Goal: Task Accomplishment & Management: Manage account settings

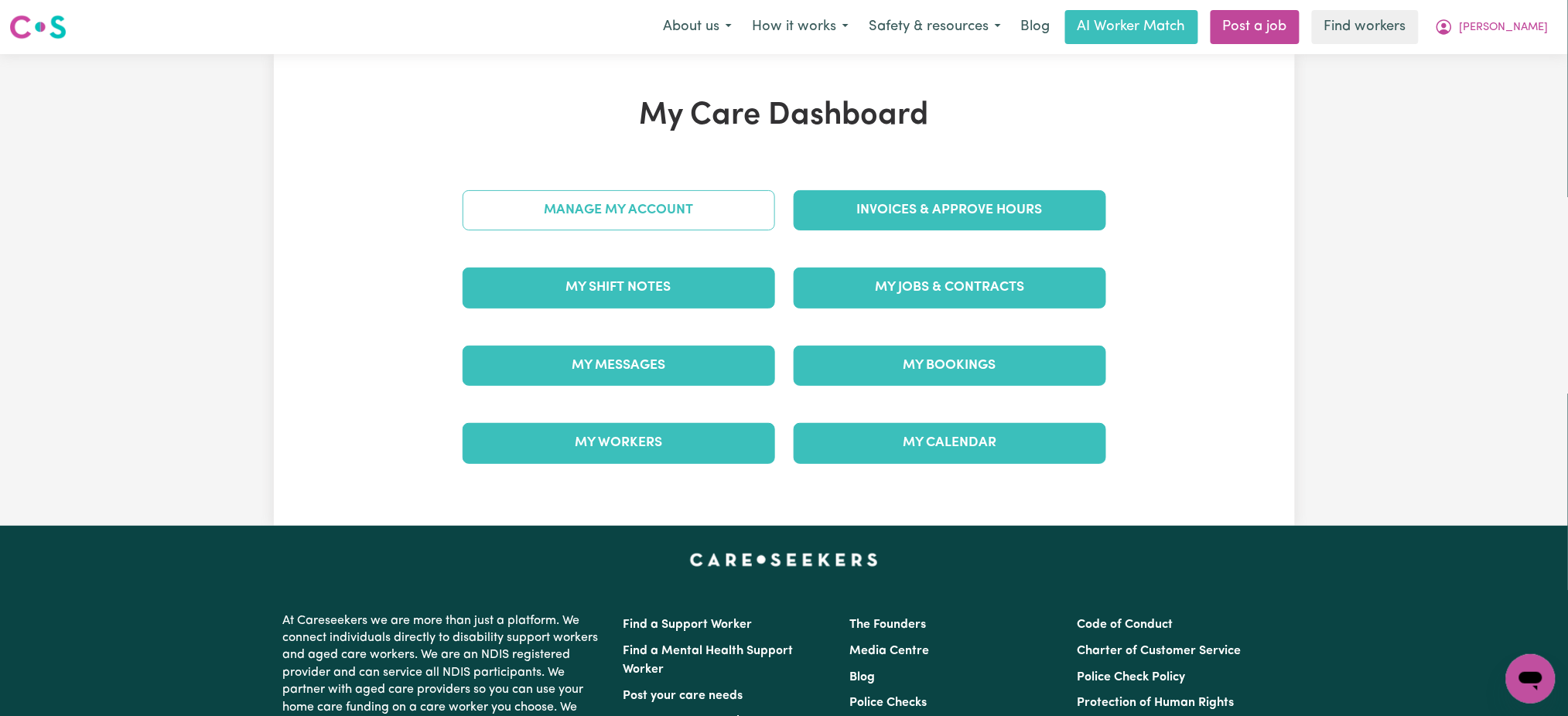
click at [710, 208] on link "Manage My Account" at bounding box center [620, 209] width 313 height 40
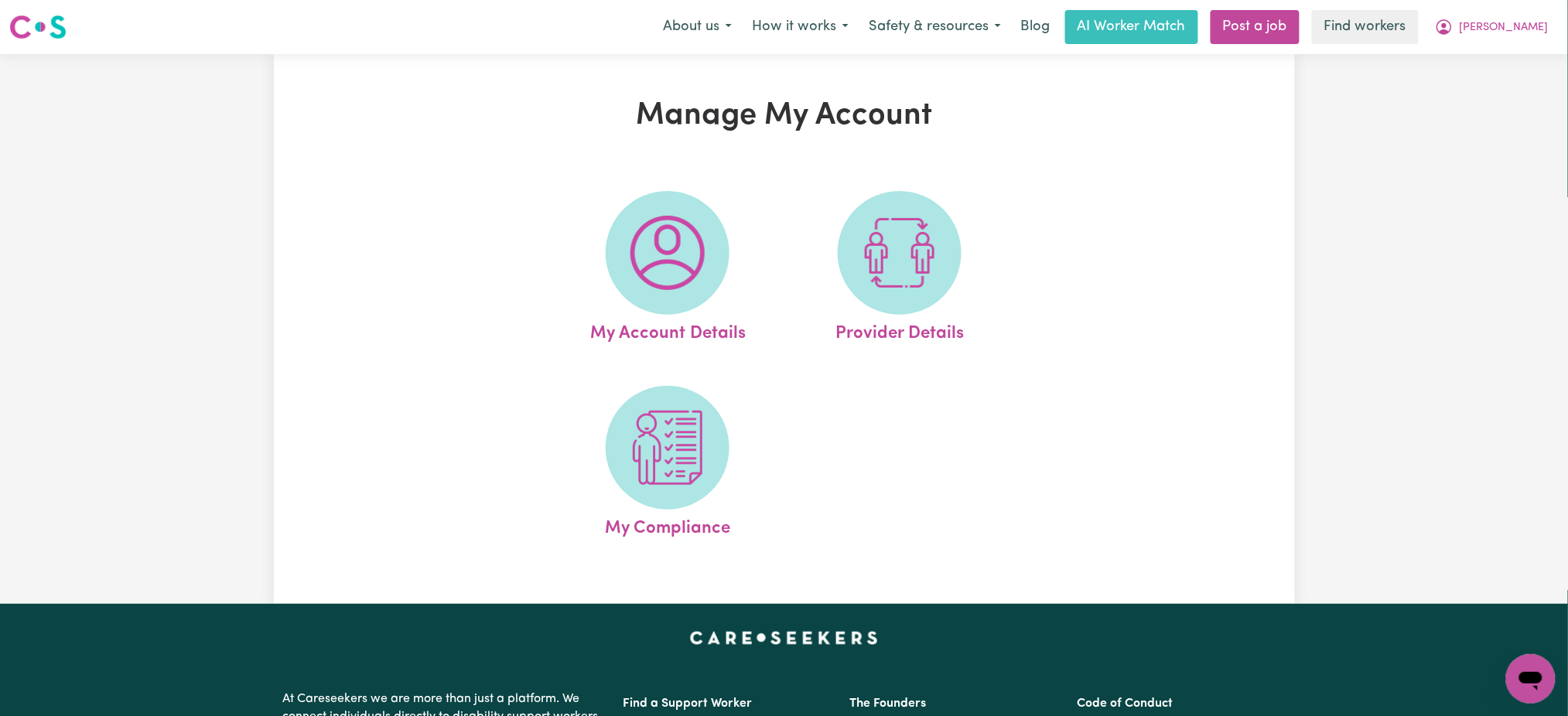
click at [868, 229] on img at bounding box center [900, 253] width 75 height 74
select select "NDIS_FUNDING_SELF_MANAGED"
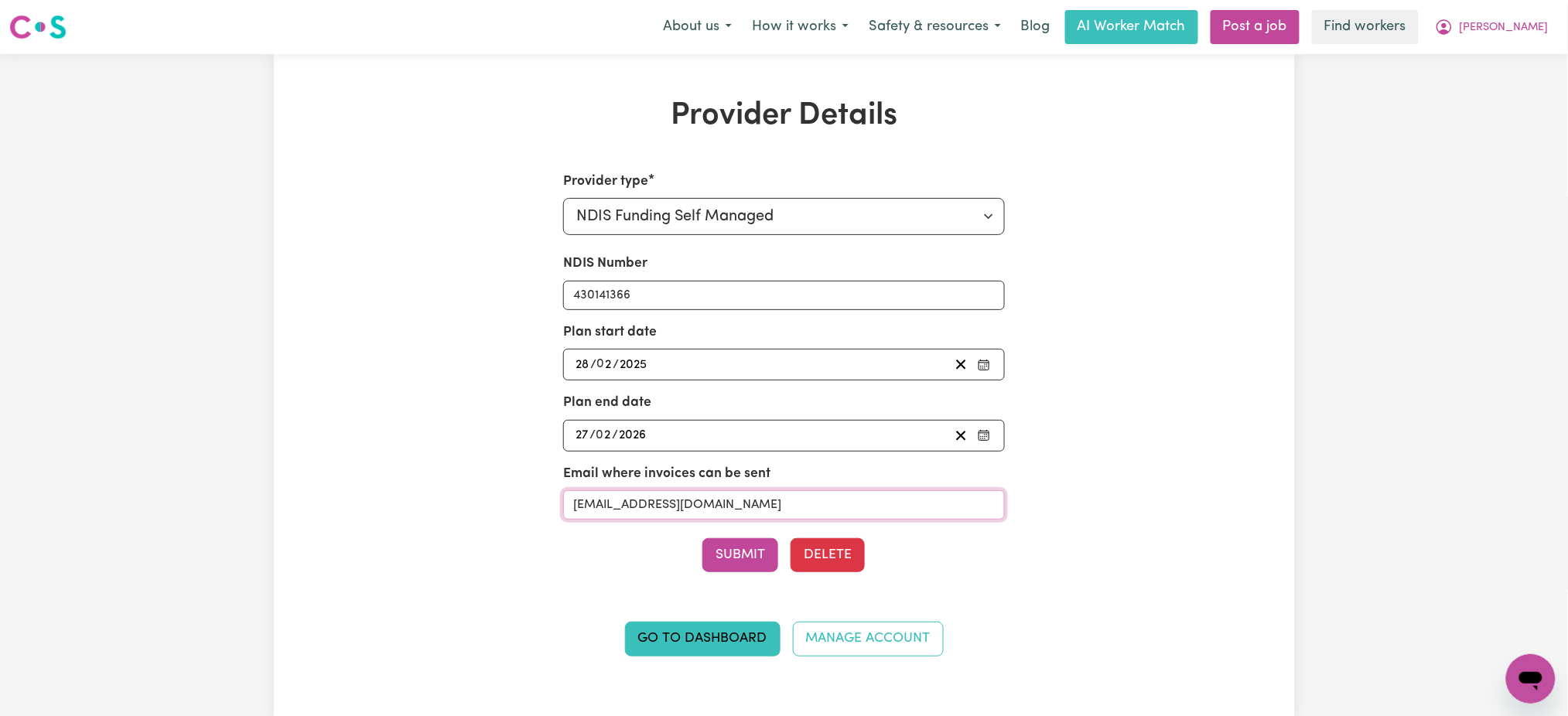
click at [738, 498] on input "[EMAIL_ADDRESS][DOMAIN_NAME]" at bounding box center [784, 506] width 442 height 30
drag, startPoint x: 1535, startPoint y: 30, endPoint x: 1531, endPoint y: 16, distance: 14.6
click at [1535, 29] on span "[PERSON_NAME]" at bounding box center [1505, 28] width 89 height 17
click at [1506, 129] on link "Logout" at bounding box center [1496, 118] width 122 height 30
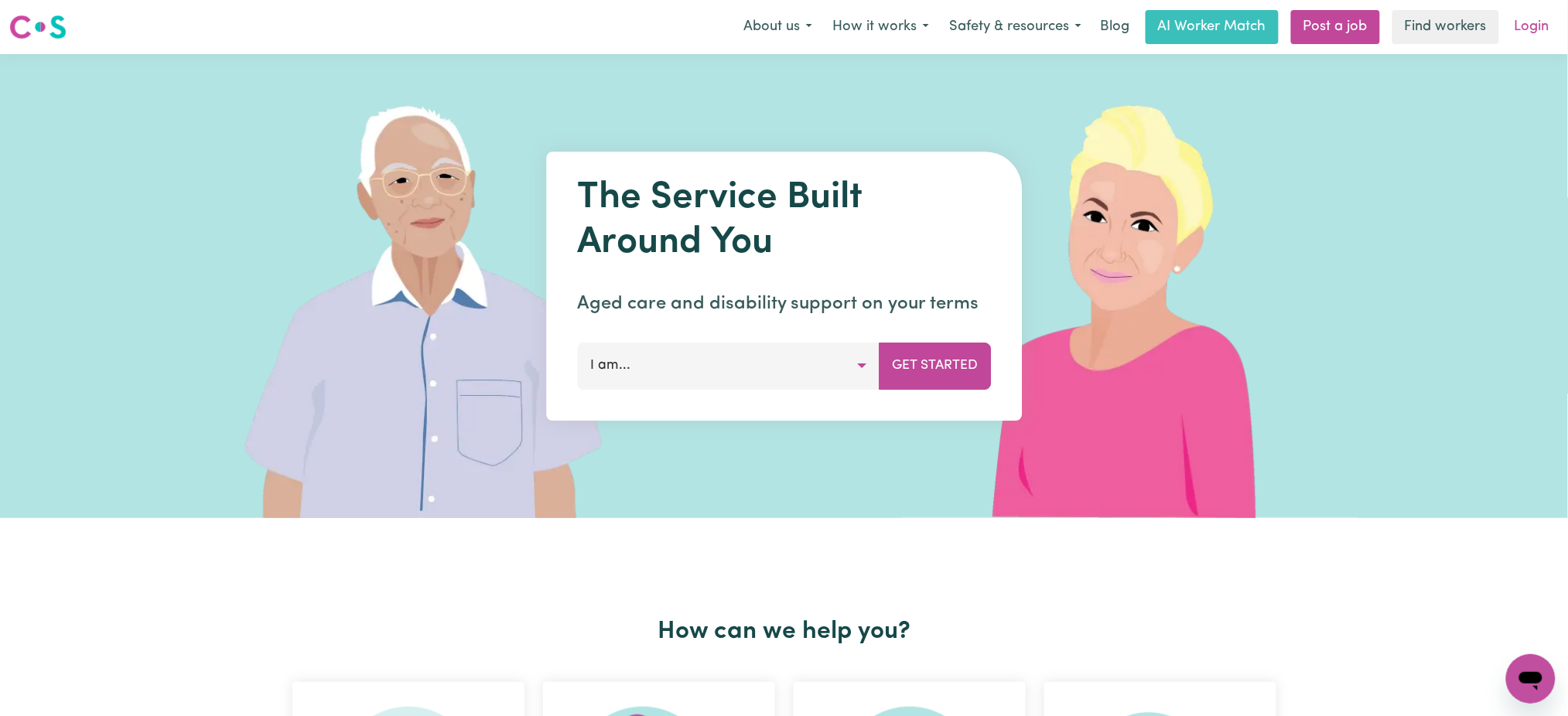
click at [1531, 21] on link "Login" at bounding box center [1532, 27] width 53 height 34
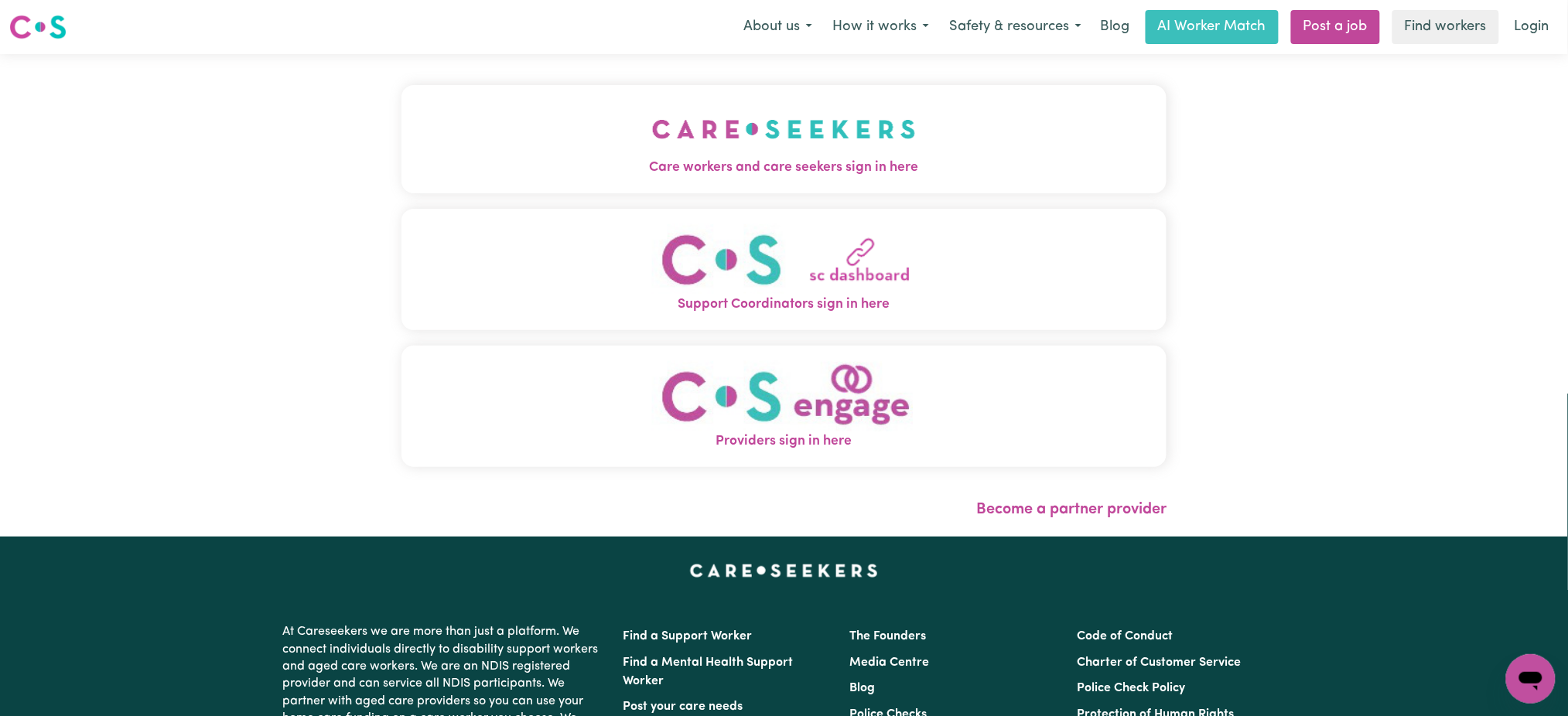
click at [710, 116] on img "Care workers and care seekers sign in here" at bounding box center [784, 128] width 264 height 57
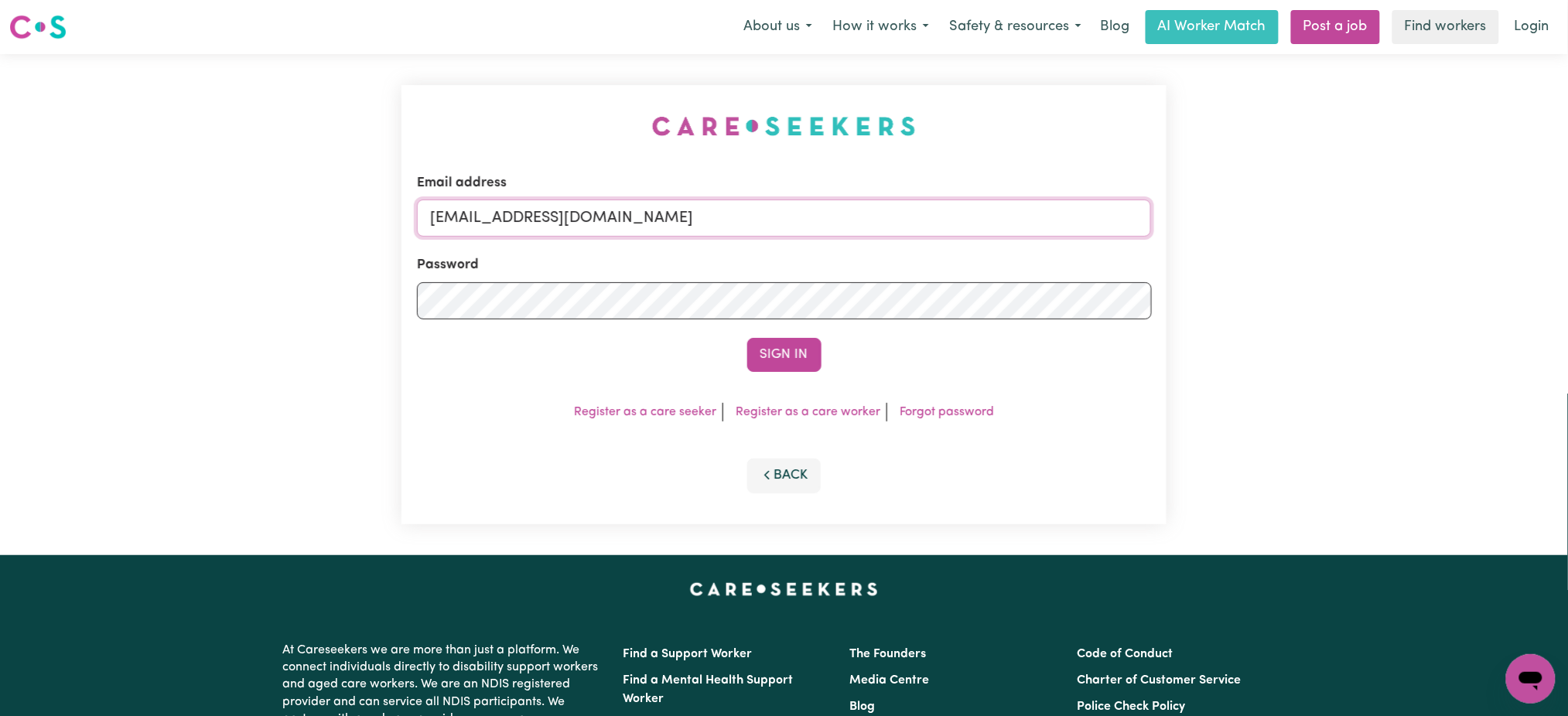
drag, startPoint x: 563, startPoint y: 215, endPoint x: 566, endPoint y: 231, distance: 16.3
click at [563, 215] on input "[EMAIL_ADDRESS][DOMAIN_NAME]" at bounding box center [784, 218] width 735 height 37
drag, startPoint x: 518, startPoint y: 222, endPoint x: 855, endPoint y: 198, distance: 337.9
click at [855, 198] on div "Email address [EMAIL_ADDRESS][DOMAIN_NAME]" at bounding box center [784, 205] width 735 height 63
type input "superuser~[EMAIL_ADDRESS][DOMAIN_NAME]"
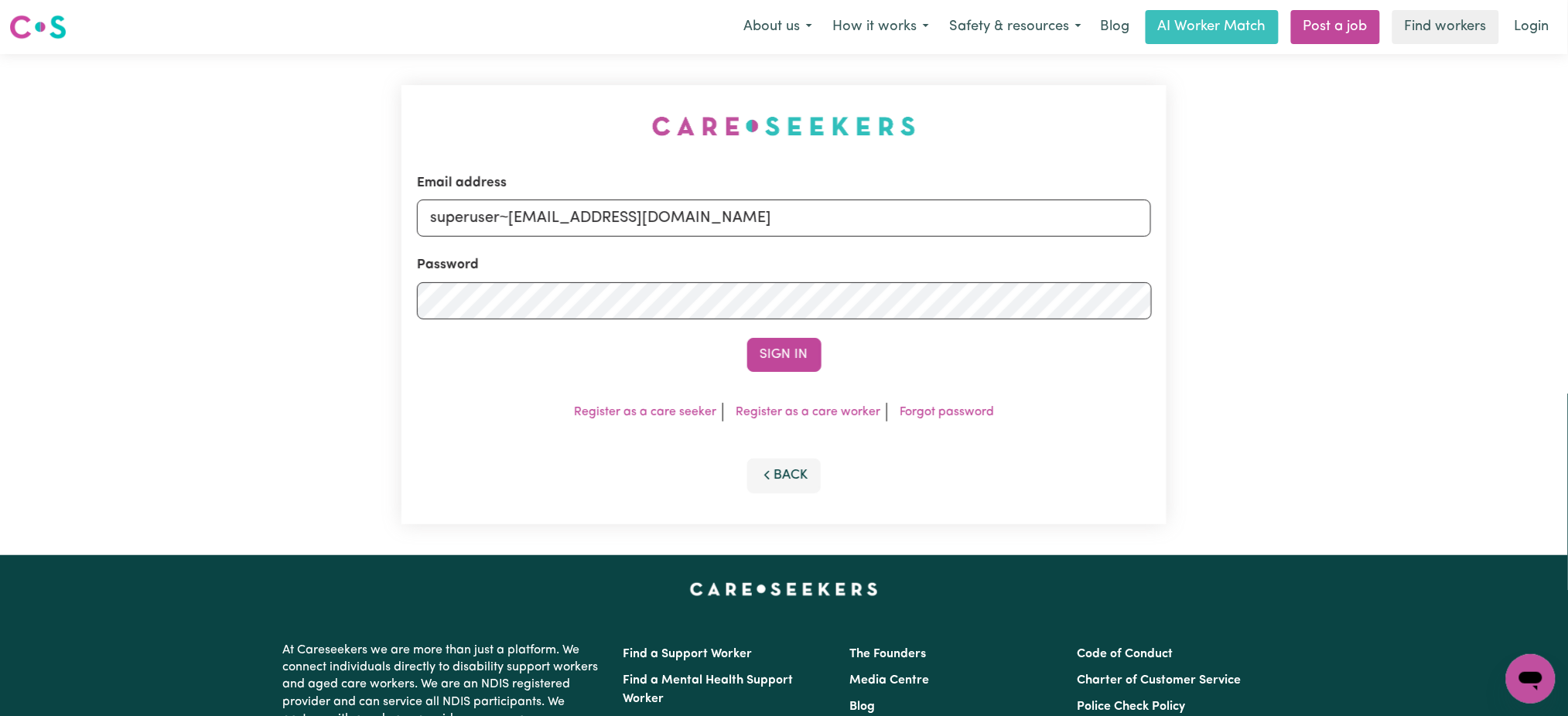
click at [747, 338] on button "Sign In" at bounding box center [784, 355] width 75 height 34
